Goal: Entertainment & Leisure: Consume media (video, audio)

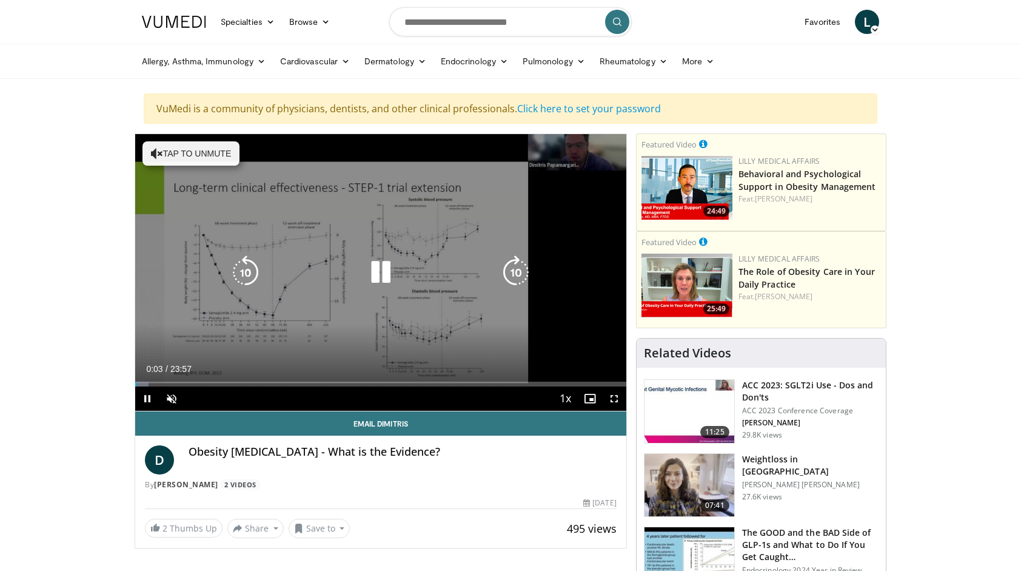
click at [164, 149] on button "Tap to unmute" at bounding box center [190, 153] width 97 height 24
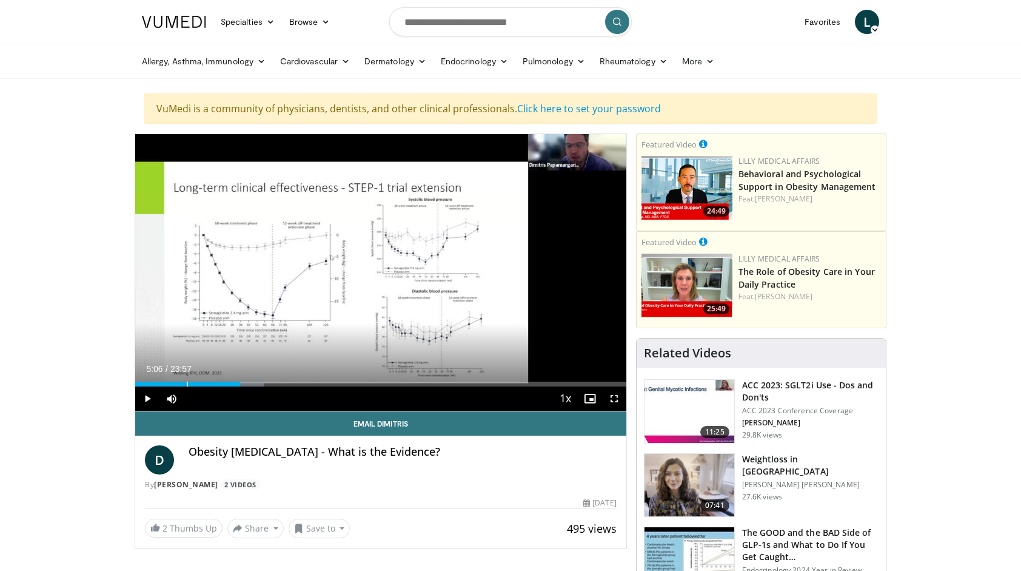
drag, startPoint x: 167, startPoint y: 382, endPoint x: 240, endPoint y: 395, distance: 73.4
click at [240, 395] on div "Current Time 5:06 / Duration 23:57 Play Skip Backward Skip Forward Mute Loaded …" at bounding box center [380, 398] width 491 height 24
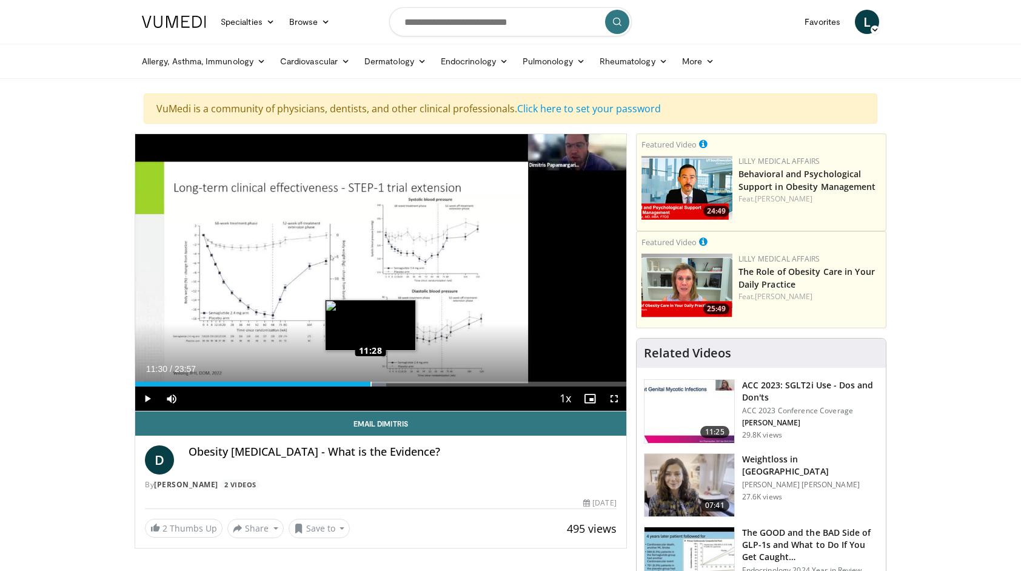
drag, startPoint x: 246, startPoint y: 383, endPoint x: 372, endPoint y: 381, distance: 126.7
click at [372, 381] on div "Loaded : 51.08% 11:26 11:28" at bounding box center [380, 383] width 491 height 5
